Goal: Communication & Community: Answer question/provide support

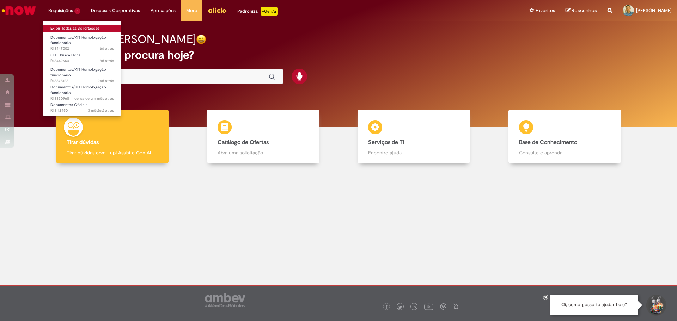
click at [66, 29] on link "Exibir Todas as Solicitações" at bounding box center [82, 29] width 78 height 8
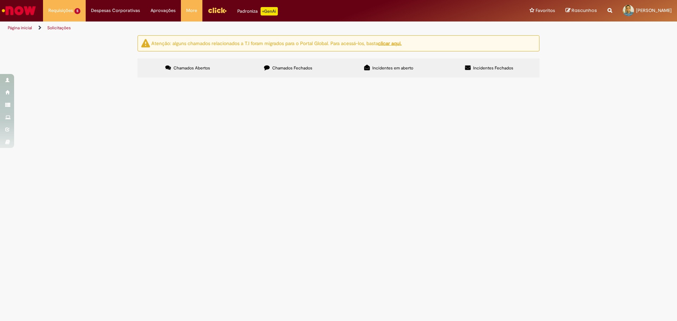
click at [0, 0] on span "Pendente Usuário" at bounding box center [0, 0] width 0 height 0
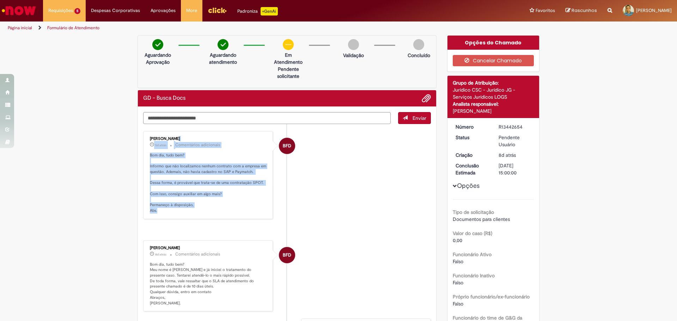
drag, startPoint x: 147, startPoint y: 139, endPoint x: 182, endPoint y: 210, distance: 79.2
click at [182, 210] on div "[PERSON_NAME] 5d atrás 5 dias atrás Comentários adicionais Bom dia, tudo bem? I…" at bounding box center [208, 175] width 126 height 84
copy div "[PERSON_NAME] De [PERSON_NAME] 5d atrás 5 dias atrás Comentários adicionais Bom…"
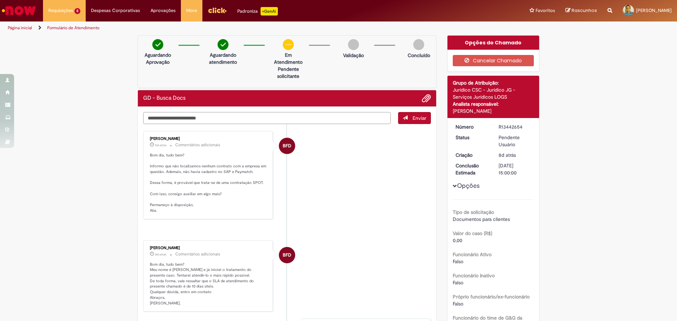
click at [208, 120] on textarea "Digite sua mensagem aqui..." at bounding box center [267, 118] width 248 height 12
type textarea "**********"
click at [416, 119] on span "Enviar" at bounding box center [415, 118] width 32 height 12
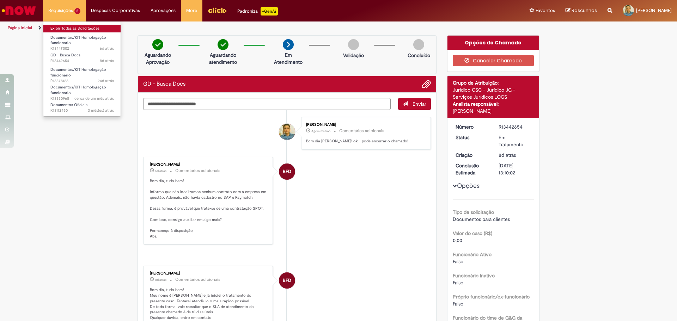
click at [63, 28] on link "Exibir Todas as Solicitações" at bounding box center [82, 29] width 78 height 8
